Goal: Browse casually

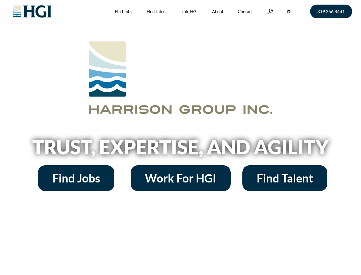
click at [181, 137] on h2 "Trust, Expertise, and Agility" at bounding box center [181, 146] width 326 height 19
click at [270, 11] on link at bounding box center [271, 11] width 6 height 5
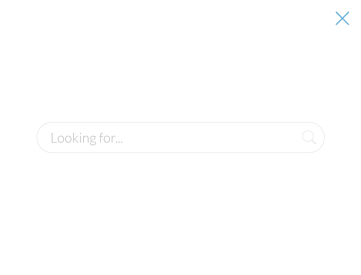
click at [181, 149] on h2 "Trust, Expertise, and Agility" at bounding box center [181, 146] width 326 height 19
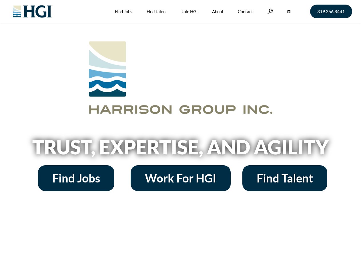
click at [181, 137] on h2 "Trust, Expertise, and Agility" at bounding box center [181, 146] width 326 height 19
click at [270, 11] on link at bounding box center [271, 11] width 6 height 5
click at [181, 149] on h2 "Trust, Expertise, and Agility" at bounding box center [181, 146] width 326 height 19
